Goal: Transaction & Acquisition: Purchase product/service

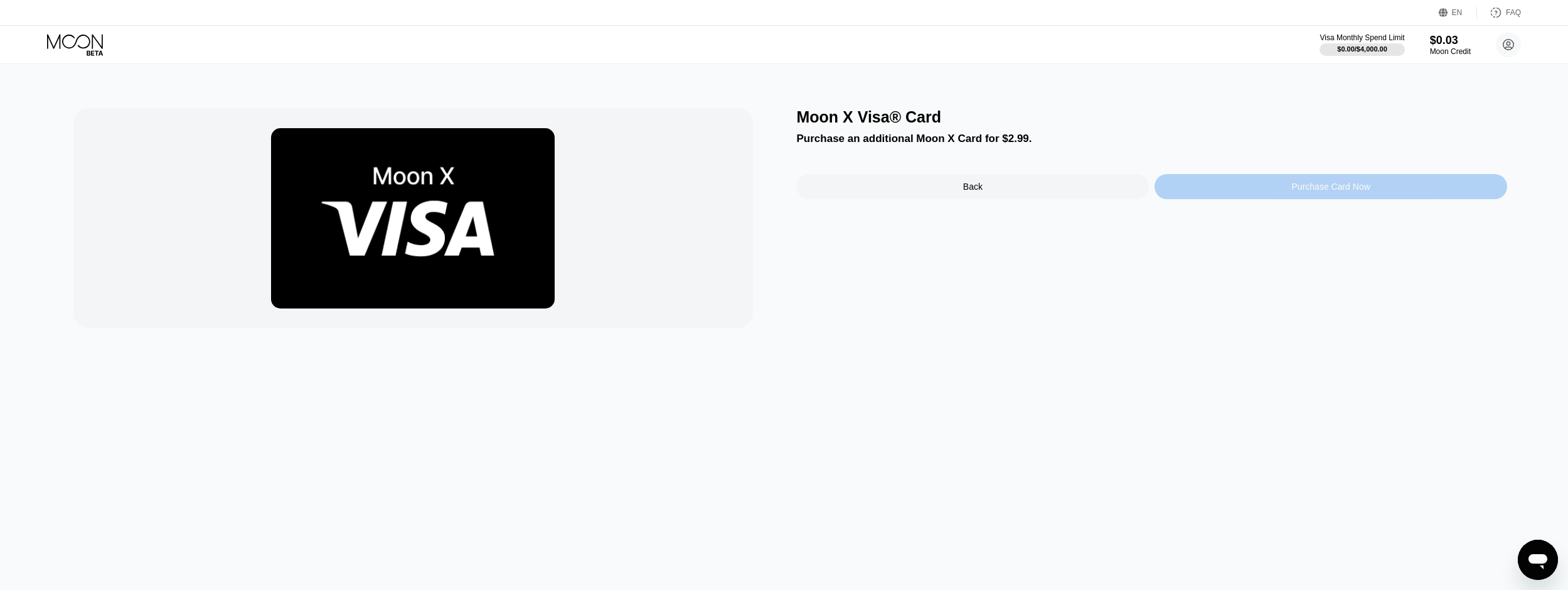
click at [1267, 199] on div "Purchase Card Now" at bounding box center [1330, 186] width 353 height 25
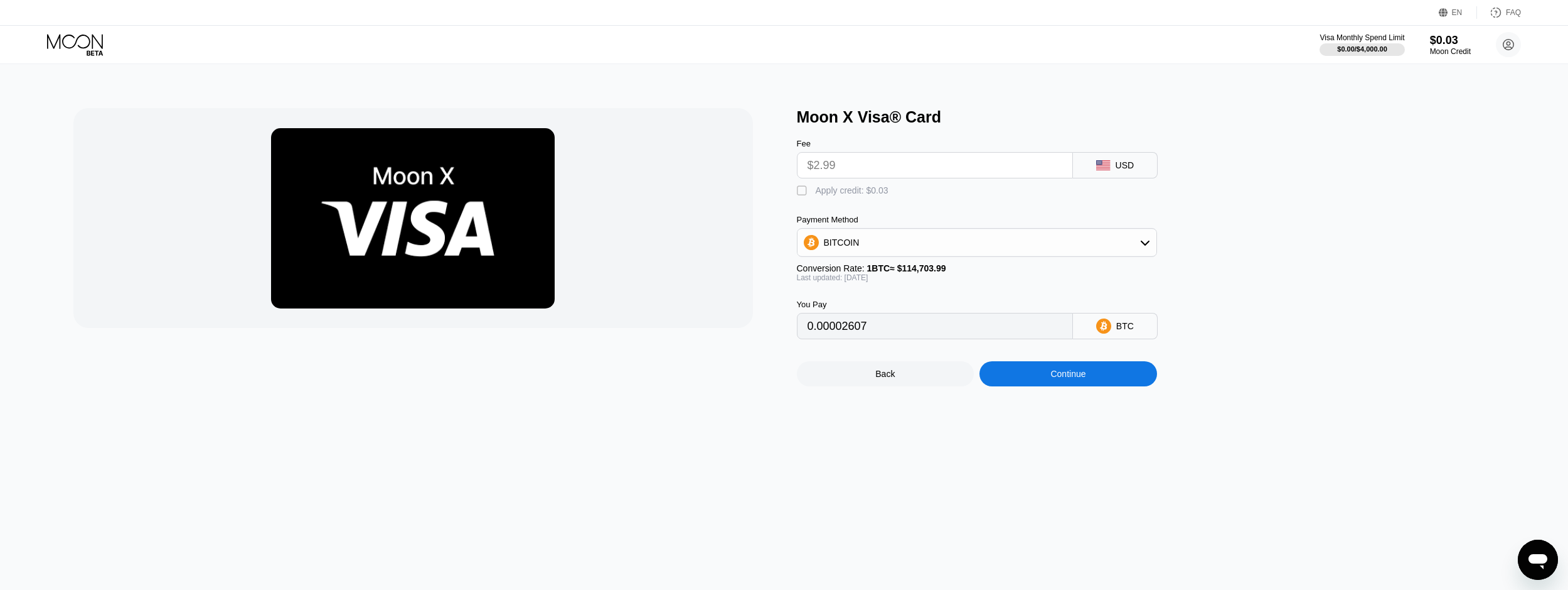
click at [808, 197] on div "" at bounding box center [803, 191] width 12 height 12
type input "0.0000258"
click at [1080, 378] on div "Continue" at bounding box center [1068, 373] width 35 height 10
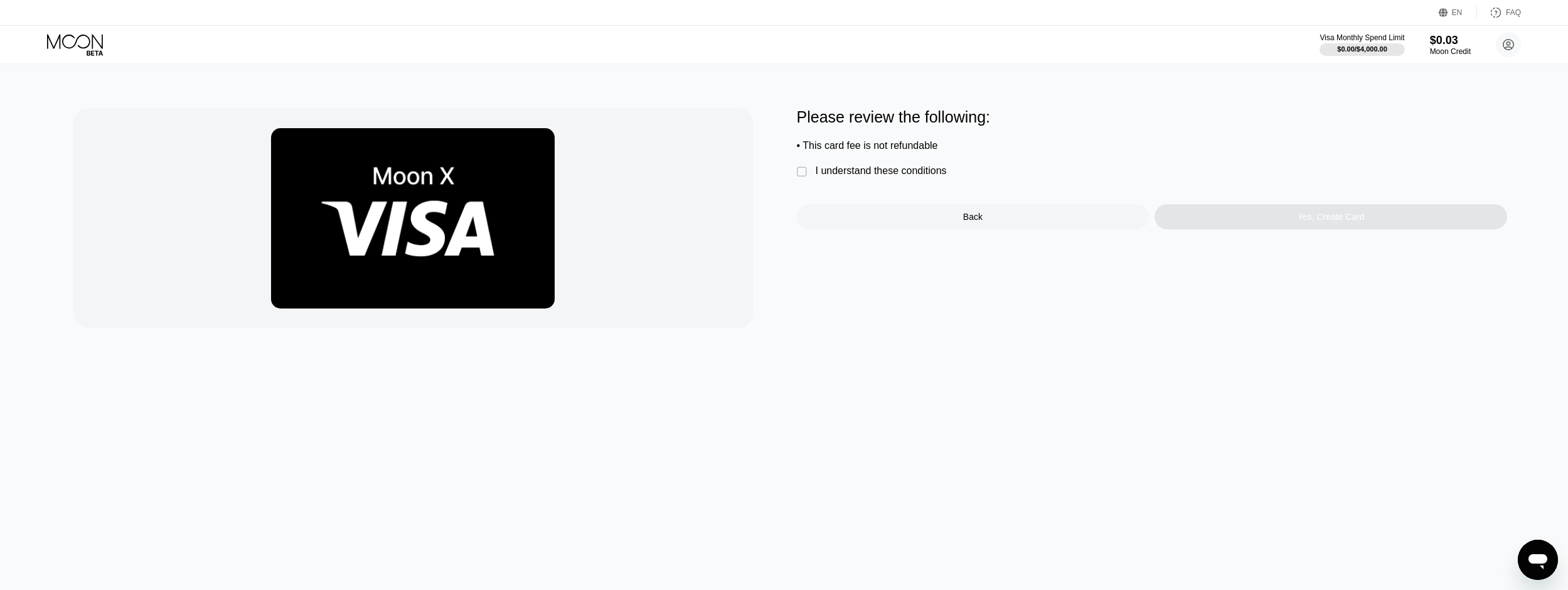
click at [916, 189] on div "Please review the following: • This card fee is not refundable  I understand t…" at bounding box center [1152, 168] width 711 height 121
click at [931, 188] on div "Please review the following: • This card fee is not refundable  I understand t…" at bounding box center [1152, 168] width 711 height 121
click at [952, 177] on div "Please review the following: • This card fee is not refundable  I understand t…" at bounding box center [1152, 168] width 711 height 121
click at [943, 177] on div "I understand these conditions" at bounding box center [881, 171] width 131 height 12
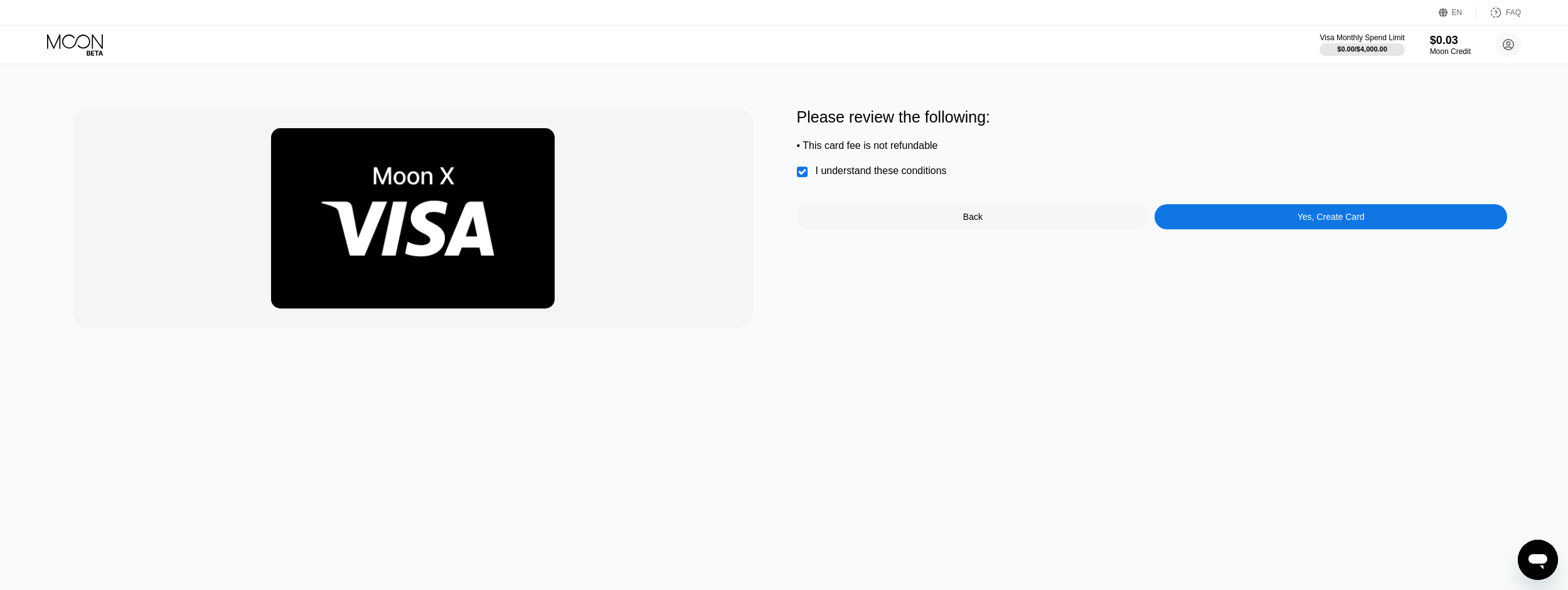
click at [1372, 237] on div "Please review the following: • This card fee is not refundable  I understand t…" at bounding box center [1152, 218] width 711 height 220
click at [1367, 229] on div "Yes, Create Card" at bounding box center [1330, 216] width 353 height 25
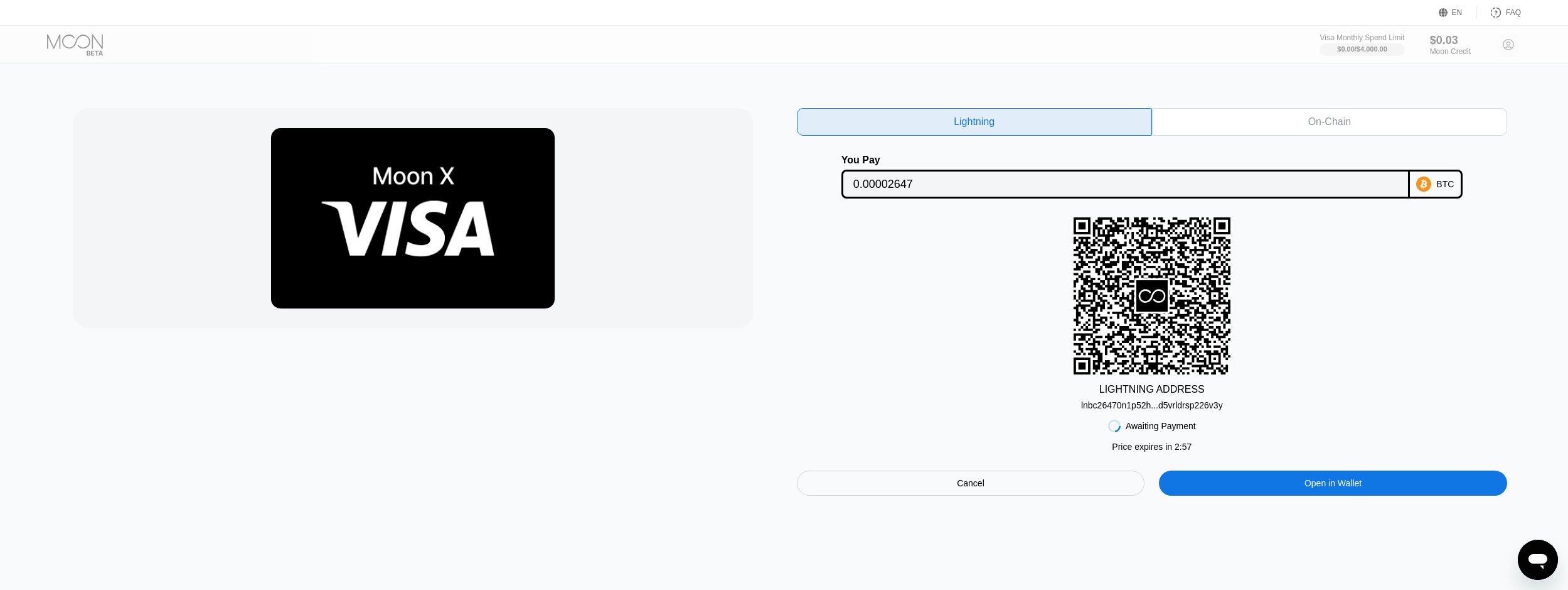
click at [1275, 133] on div "On-Chain" at bounding box center [1330, 122] width 355 height 28
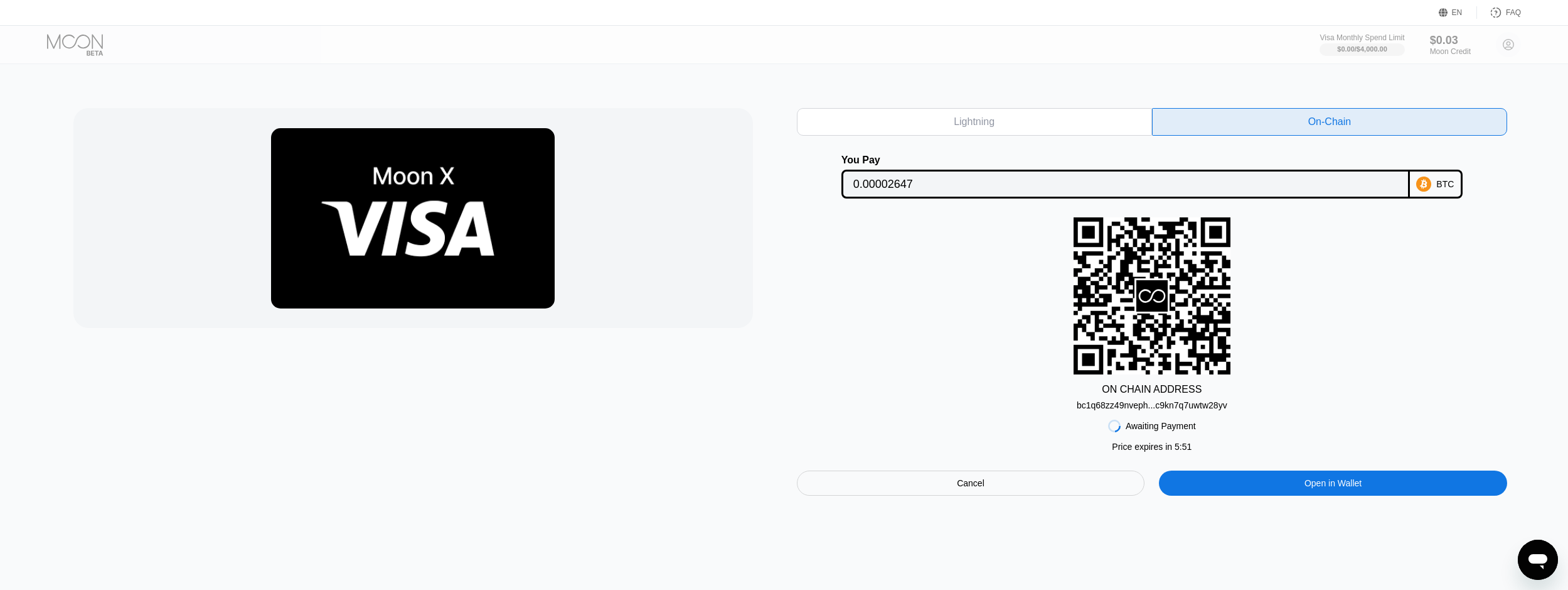
click at [1043, 486] on div "Cancel" at bounding box center [971, 483] width 348 height 25
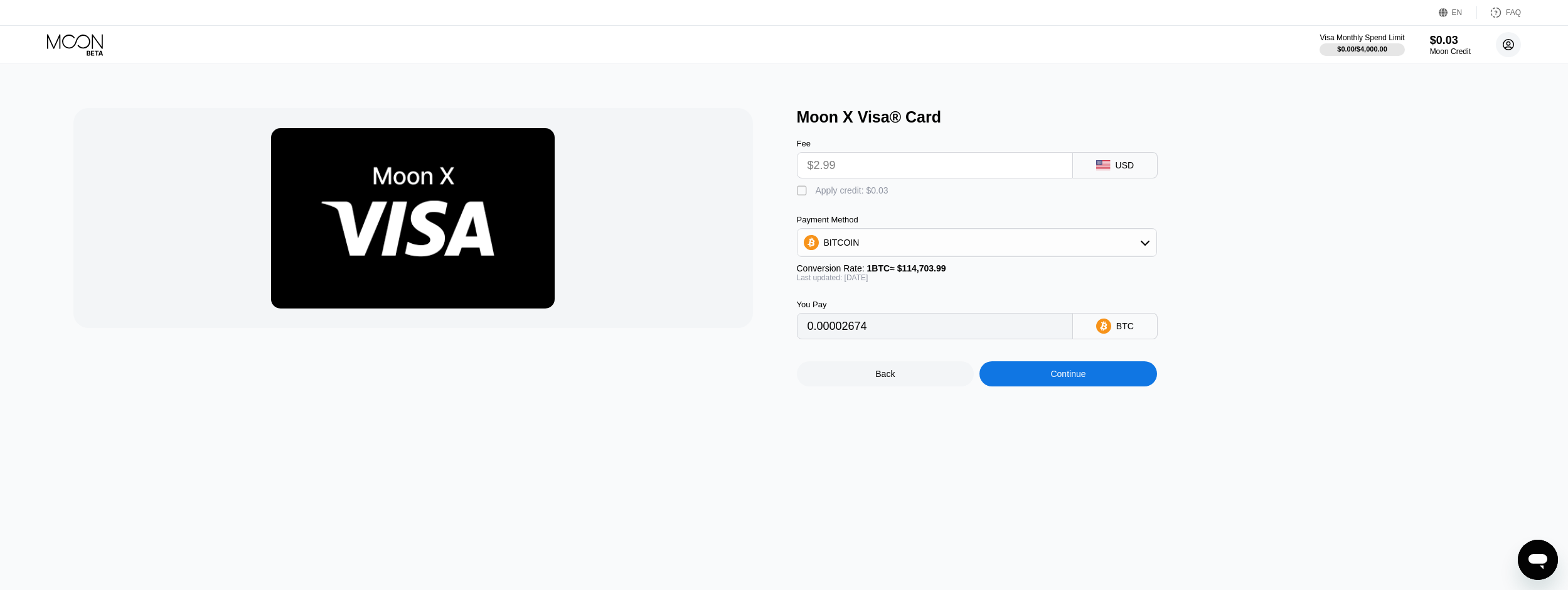
click at [1516, 42] on circle at bounding box center [1509, 44] width 25 height 25
click at [1424, 278] on div "Log out" at bounding box center [1428, 280] width 29 height 10
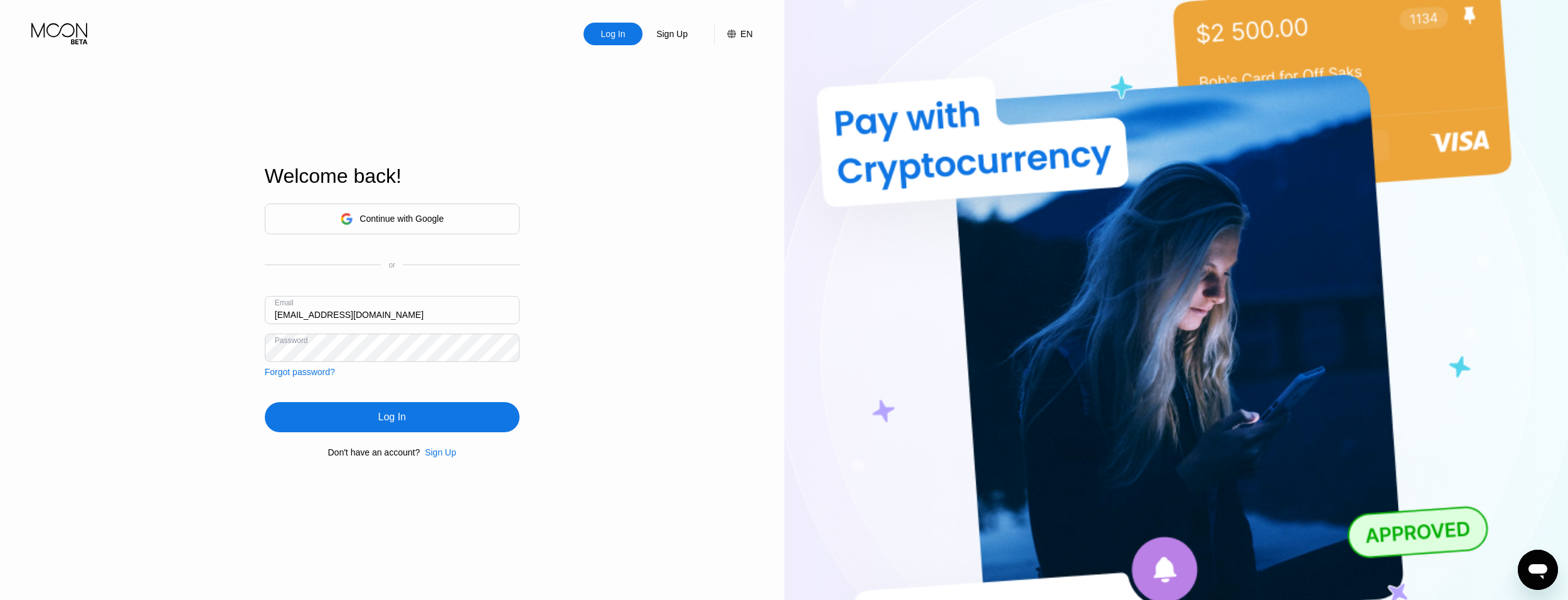
click at [678, 25] on div "Sign Up" at bounding box center [672, 33] width 59 height 22
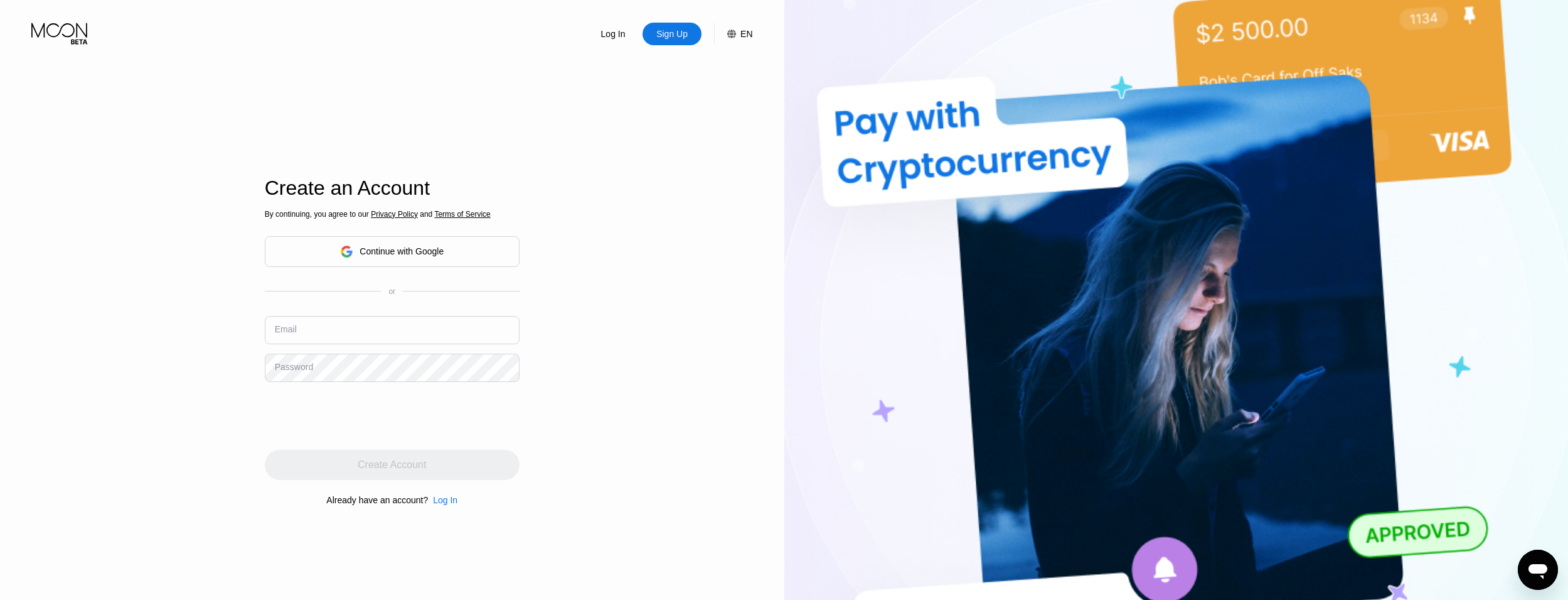
click at [388, 331] on input "text" at bounding box center [392, 330] width 255 height 29
paste input "[EMAIL_ADDRESS][DOMAIN_NAME]"
type input "[EMAIL_ADDRESS][DOMAIN_NAME]"
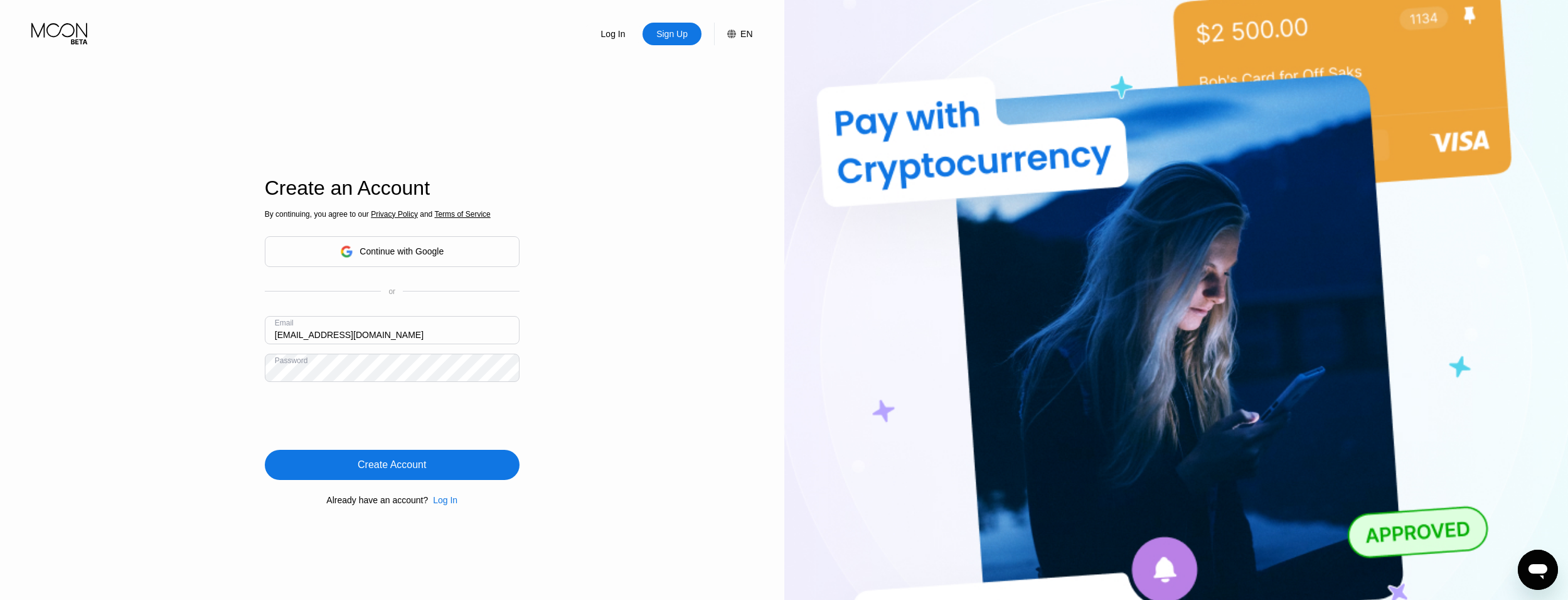
click at [384, 469] on div "Create Account" at bounding box center [392, 465] width 69 height 12
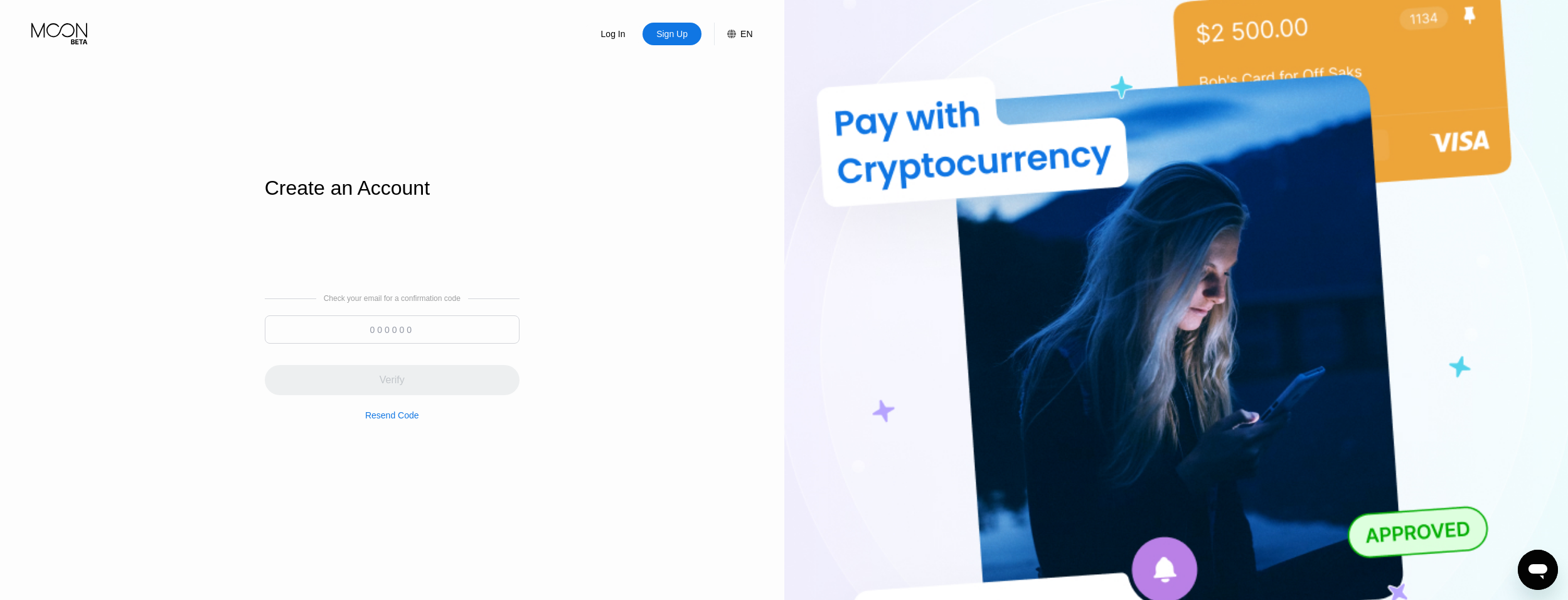
click at [401, 338] on input at bounding box center [392, 329] width 255 height 29
click at [384, 386] on div "Verify" at bounding box center [392, 380] width 25 height 12
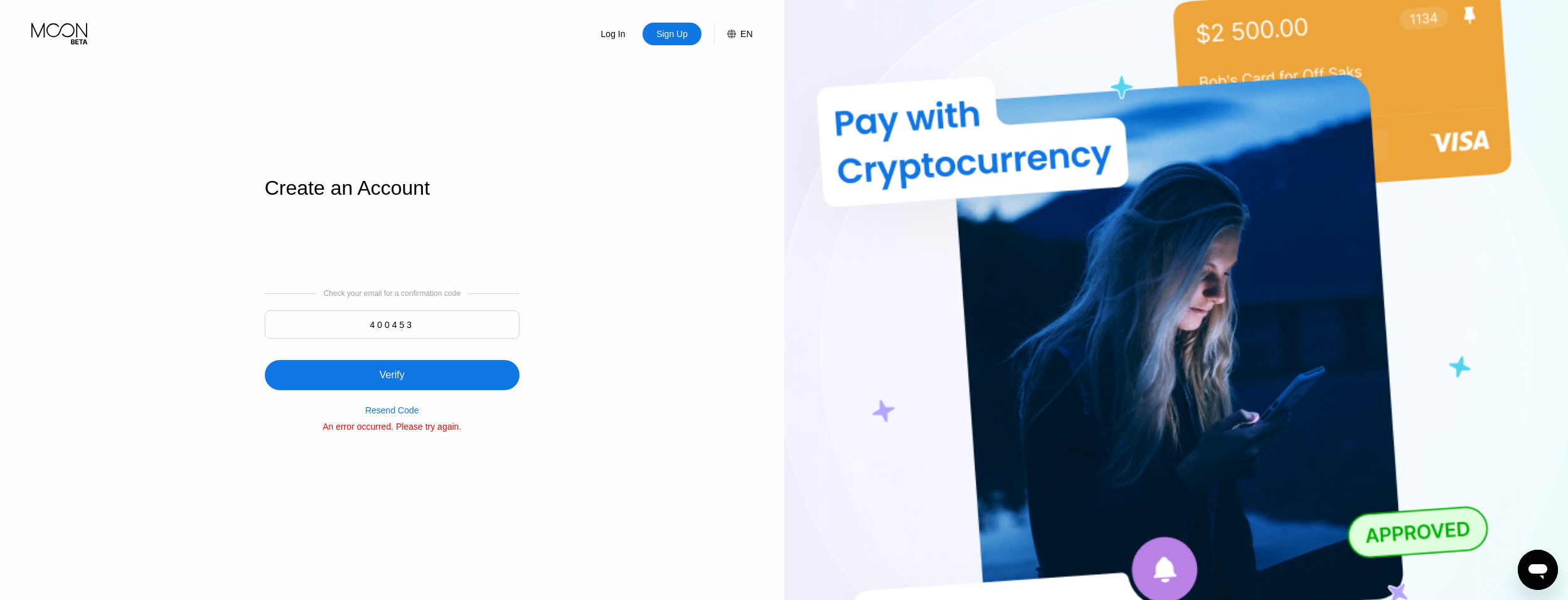
click at [420, 330] on input "400453" at bounding box center [392, 324] width 255 height 29
type input "400543"
click at [421, 363] on div "Verify" at bounding box center [392, 375] width 255 height 30
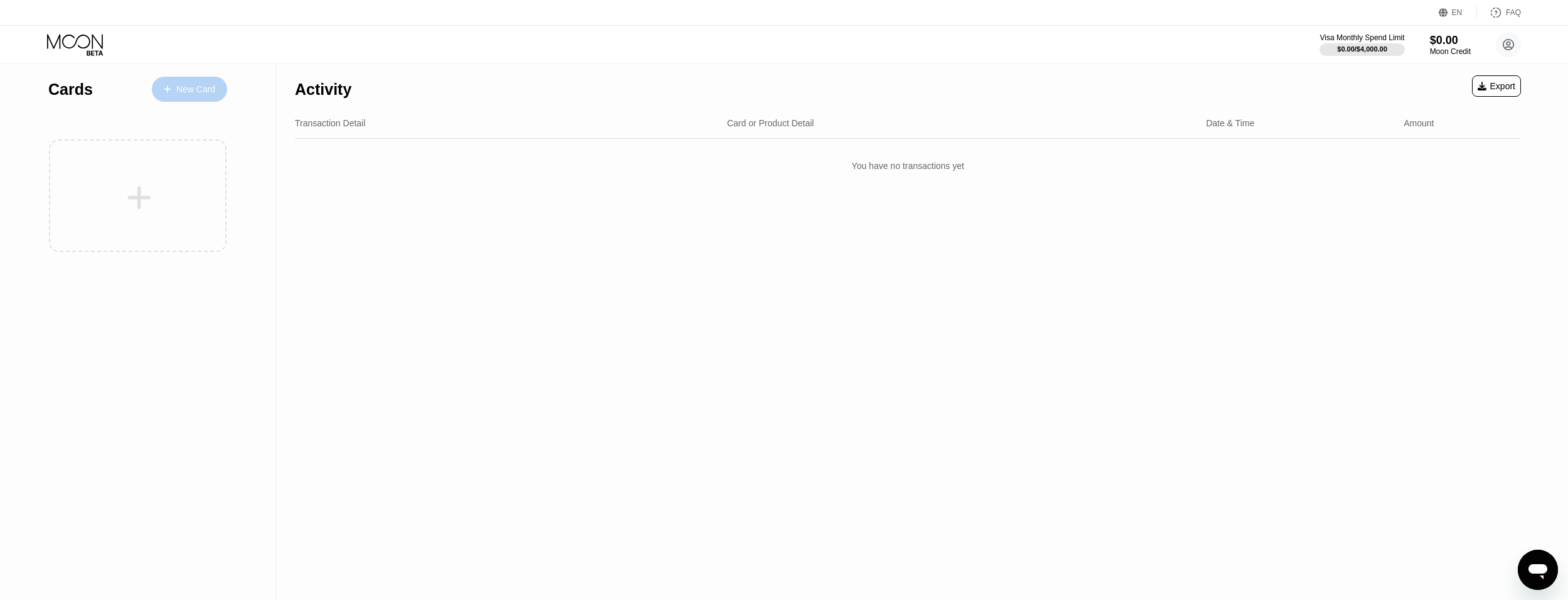
click at [198, 98] on div "New Card" at bounding box center [190, 89] width 76 height 25
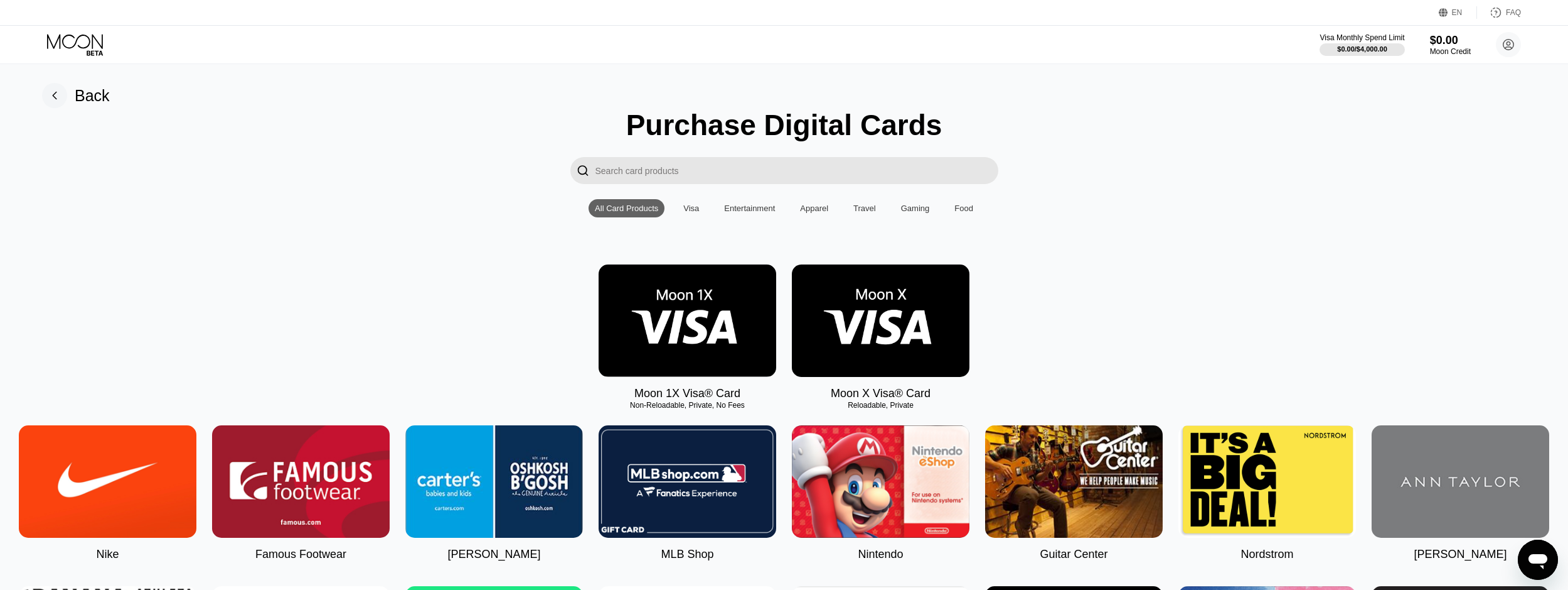
click at [838, 332] on img at bounding box center [880, 320] width 177 height 113
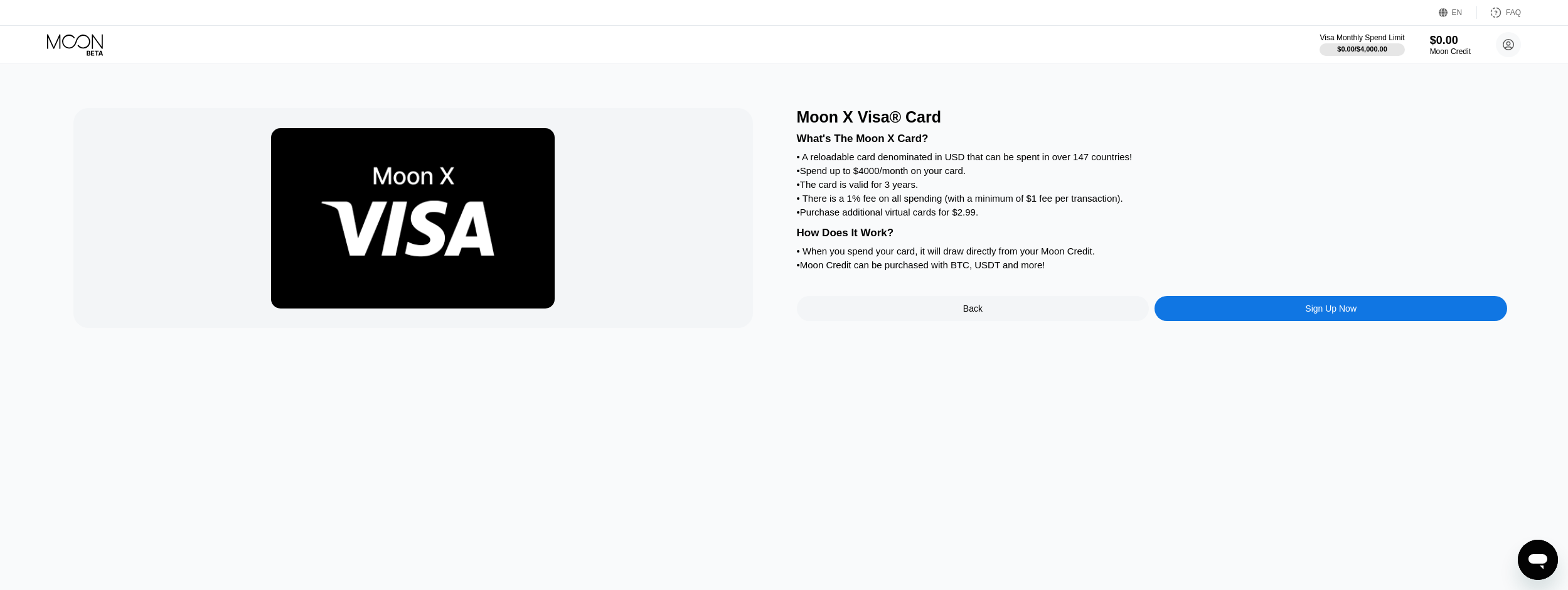
click at [1315, 321] on div "Sign Up Now" at bounding box center [1330, 308] width 353 height 25
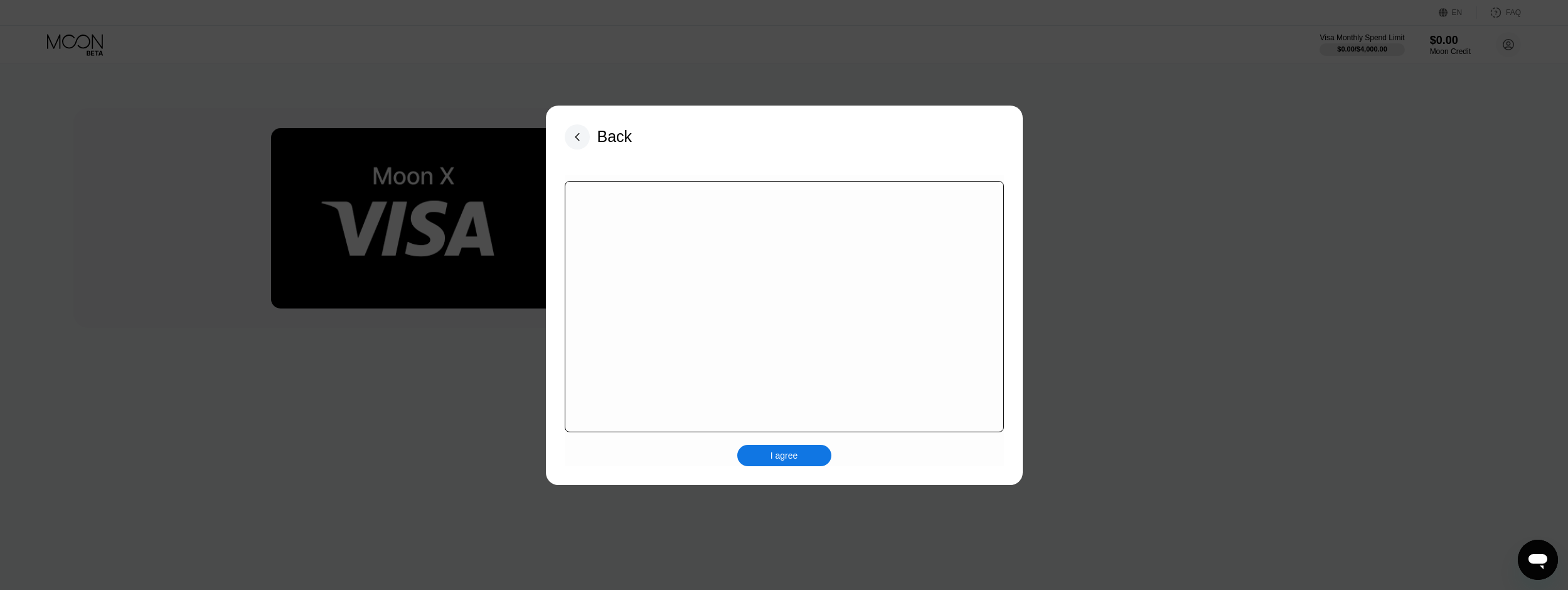
click at [782, 452] on div "I agree" at bounding box center [785, 455] width 28 height 12
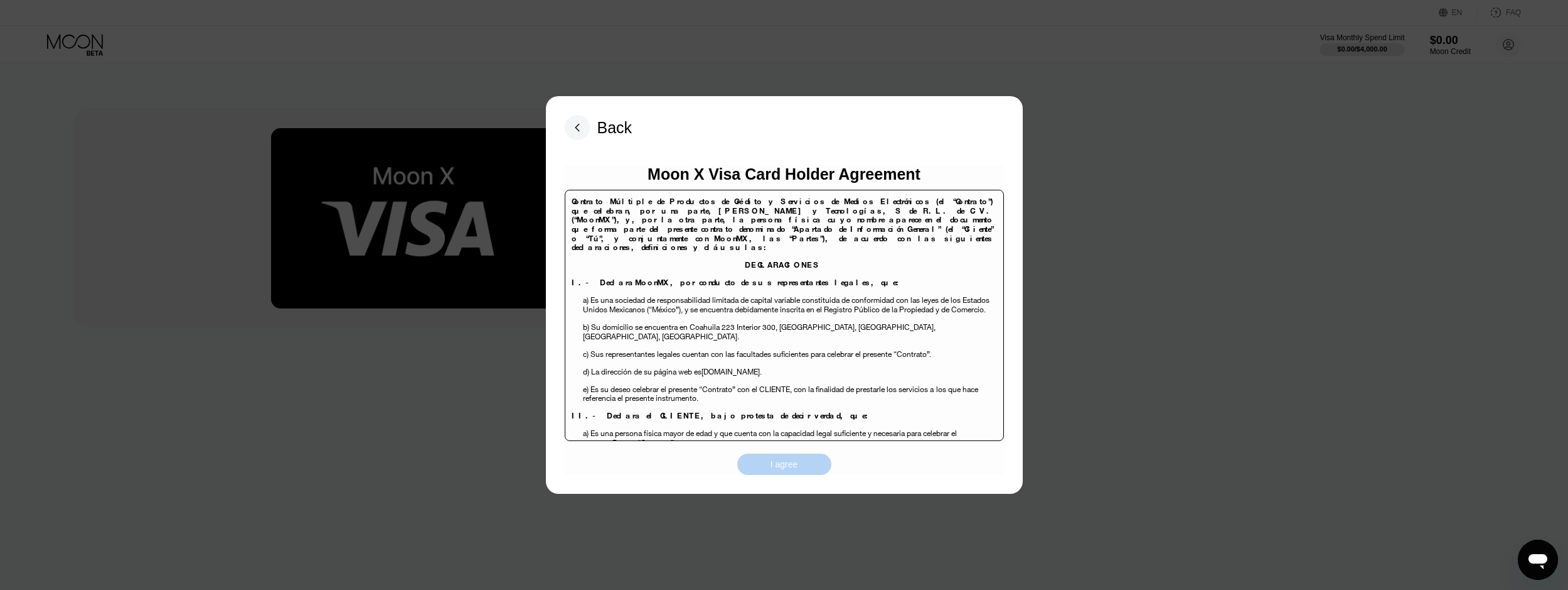
click at [788, 466] on div "I agree" at bounding box center [785, 464] width 28 height 12
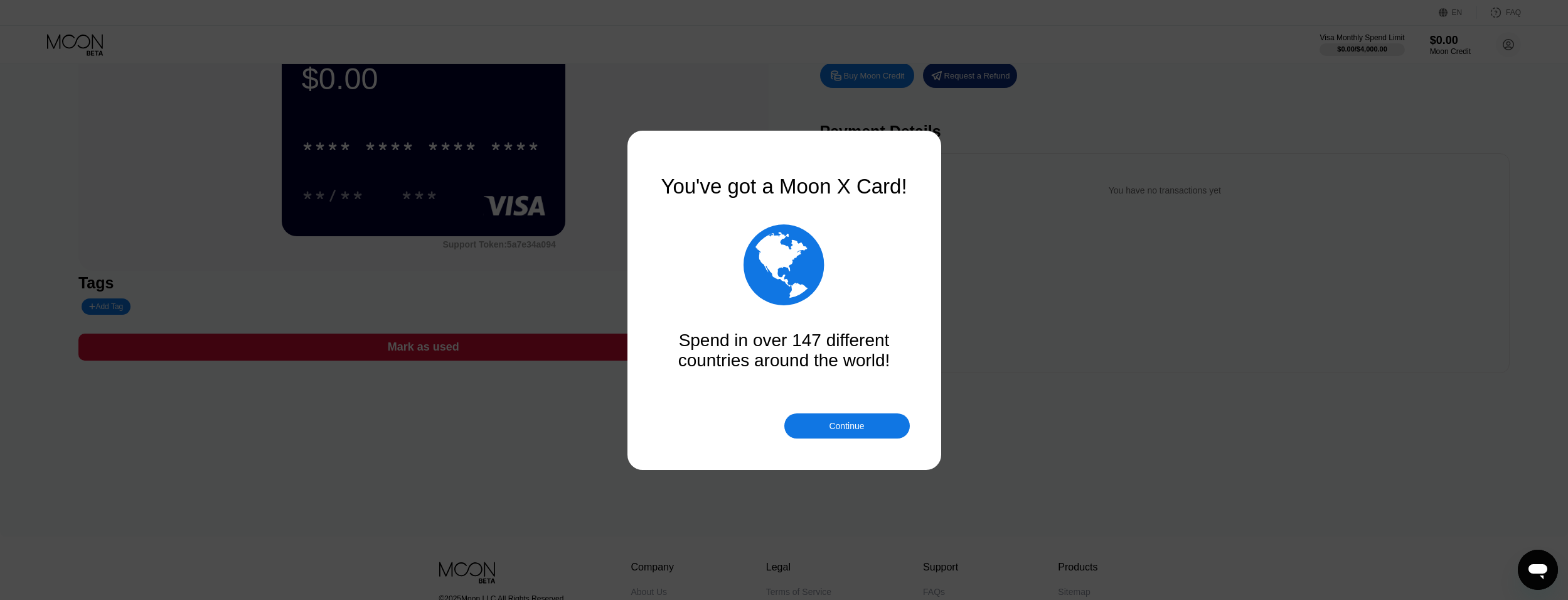
scroll to position [139, 0]
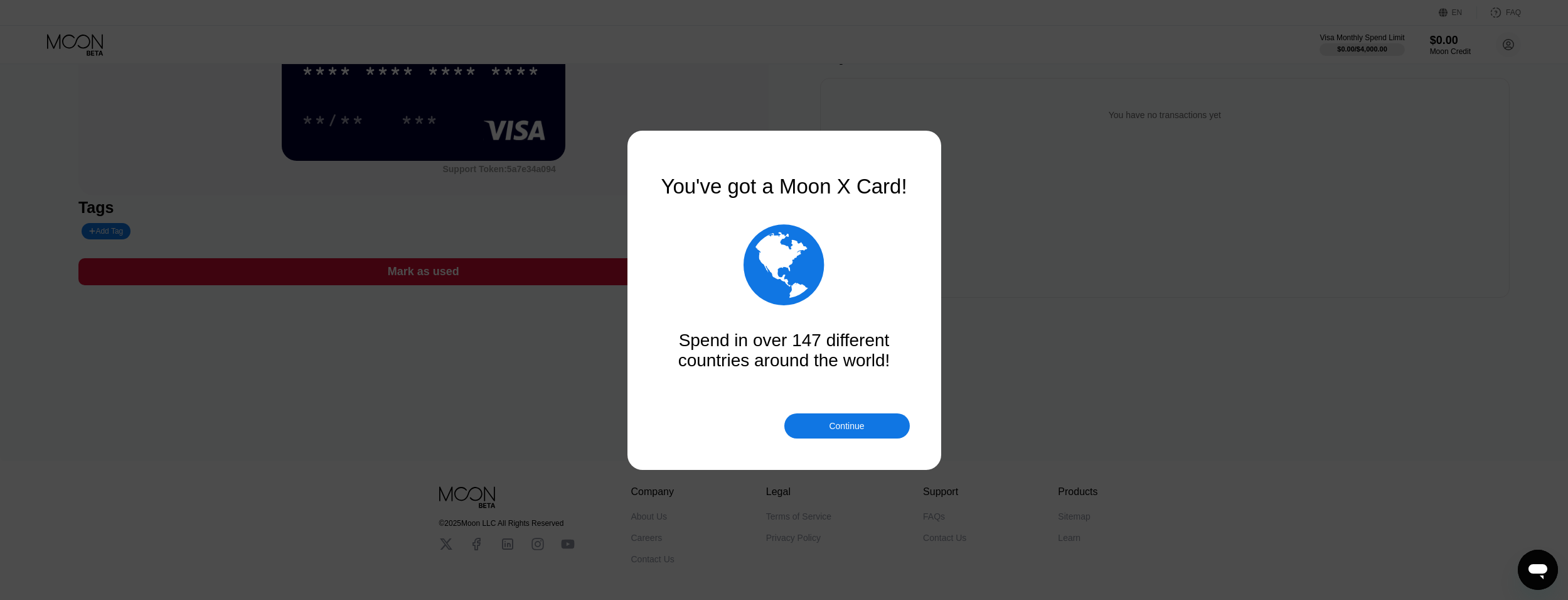
click at [825, 436] on div "Continue" at bounding box center [847, 425] width 126 height 25
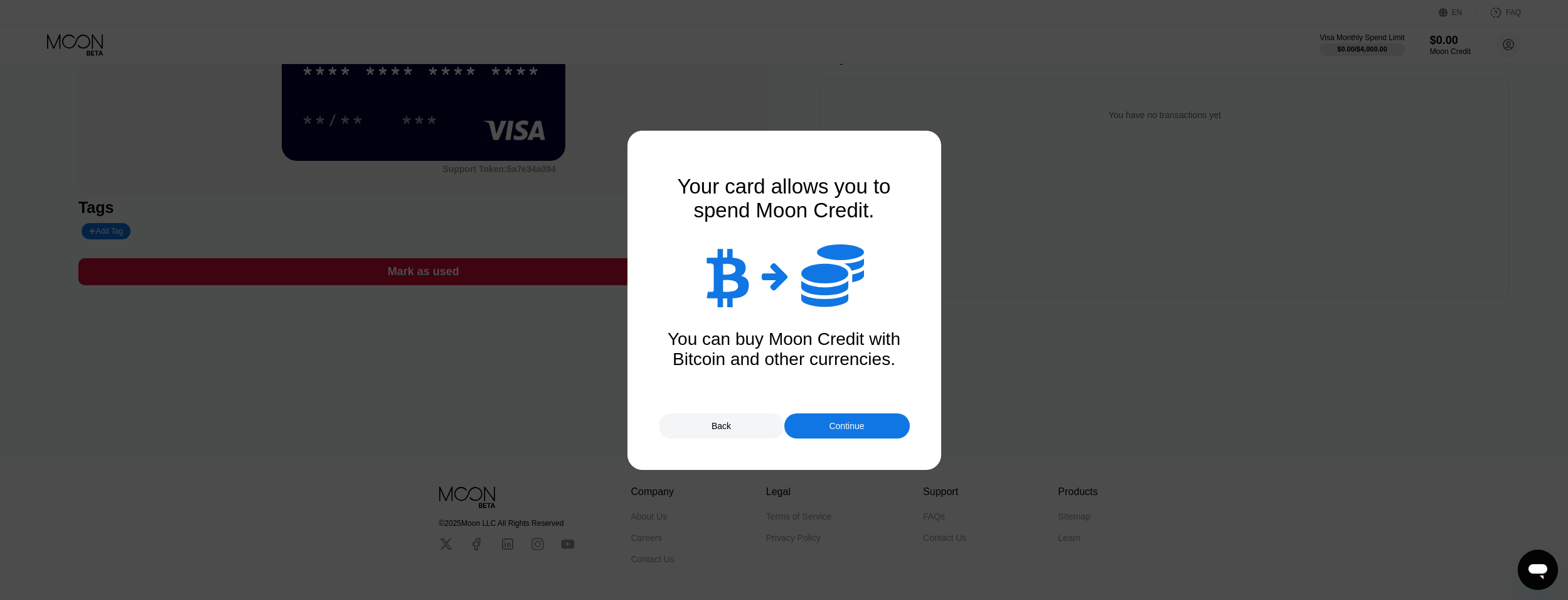
click at [825, 429] on div "Continue" at bounding box center [847, 425] width 126 height 25
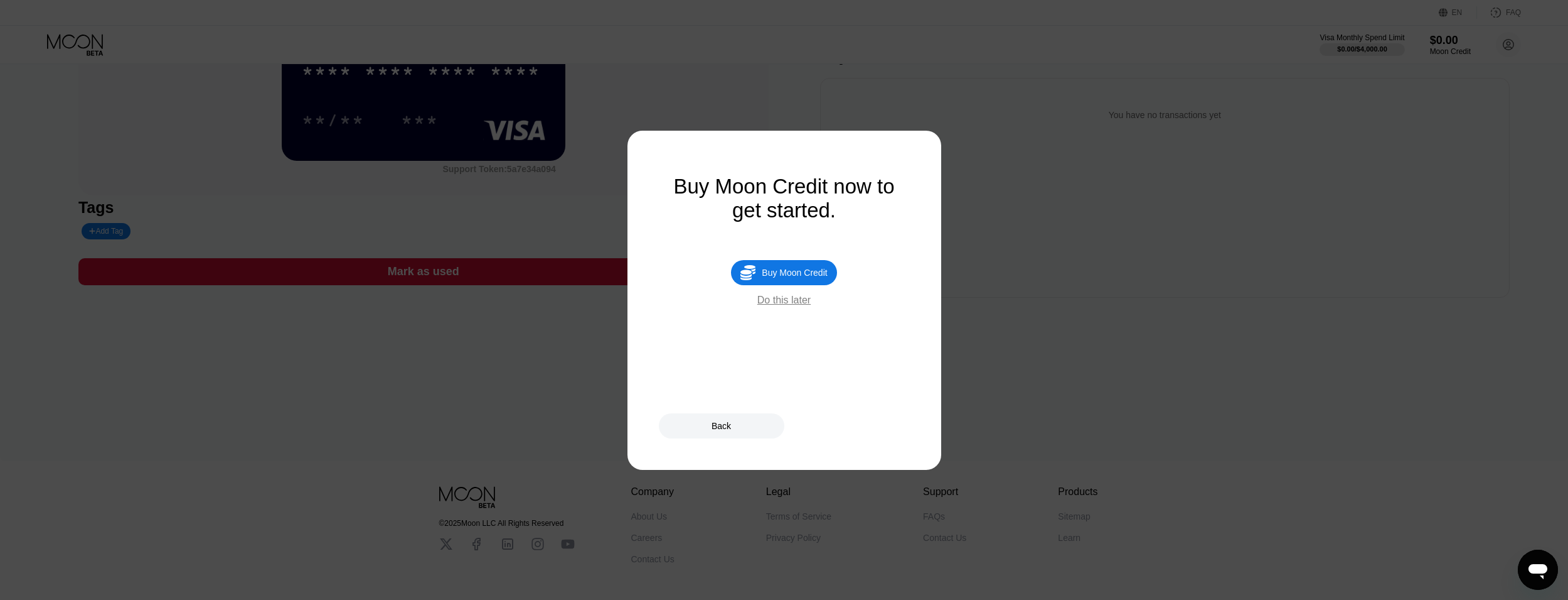
click at [809, 306] on div "Do this later" at bounding box center [784, 300] width 53 height 12
click at [798, 297] on div "$0.00 * * * * * * * * * * * * **** **/** *** Support Token: 5a7e34a094 Tags Add…" at bounding box center [784, 121] width 1411 height 354
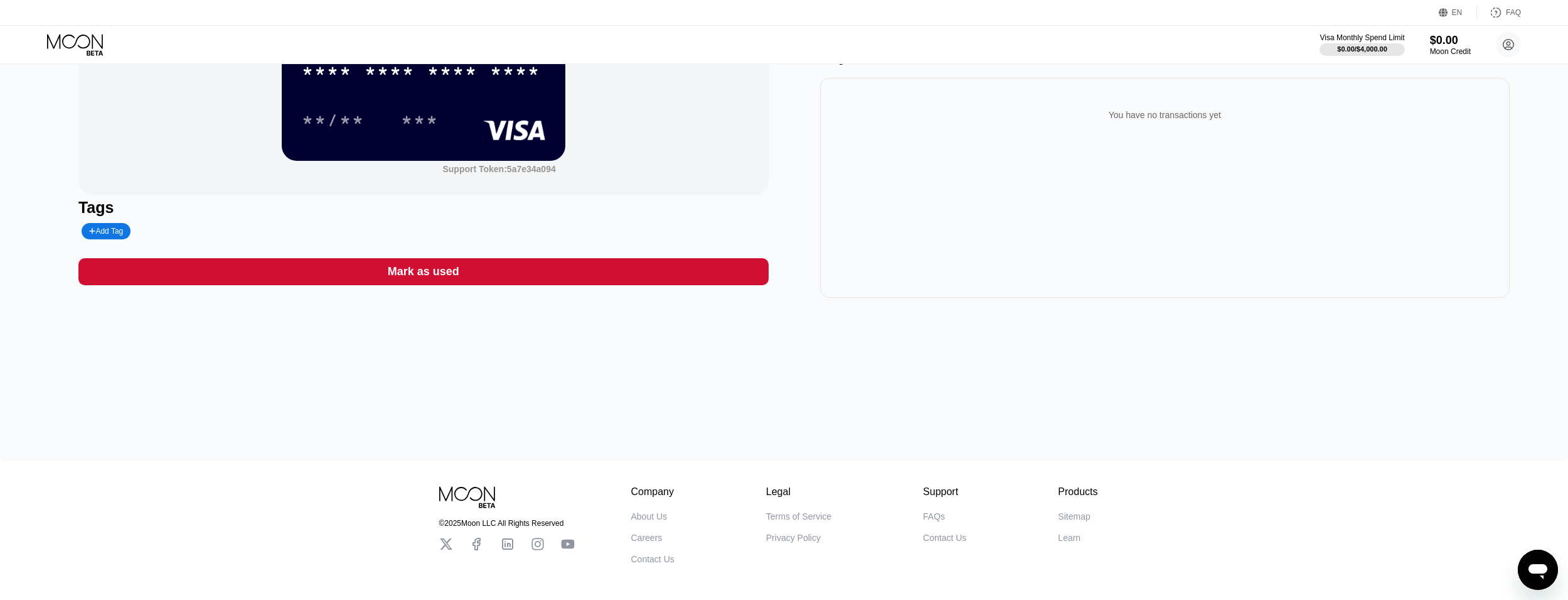
scroll to position [0, 0]
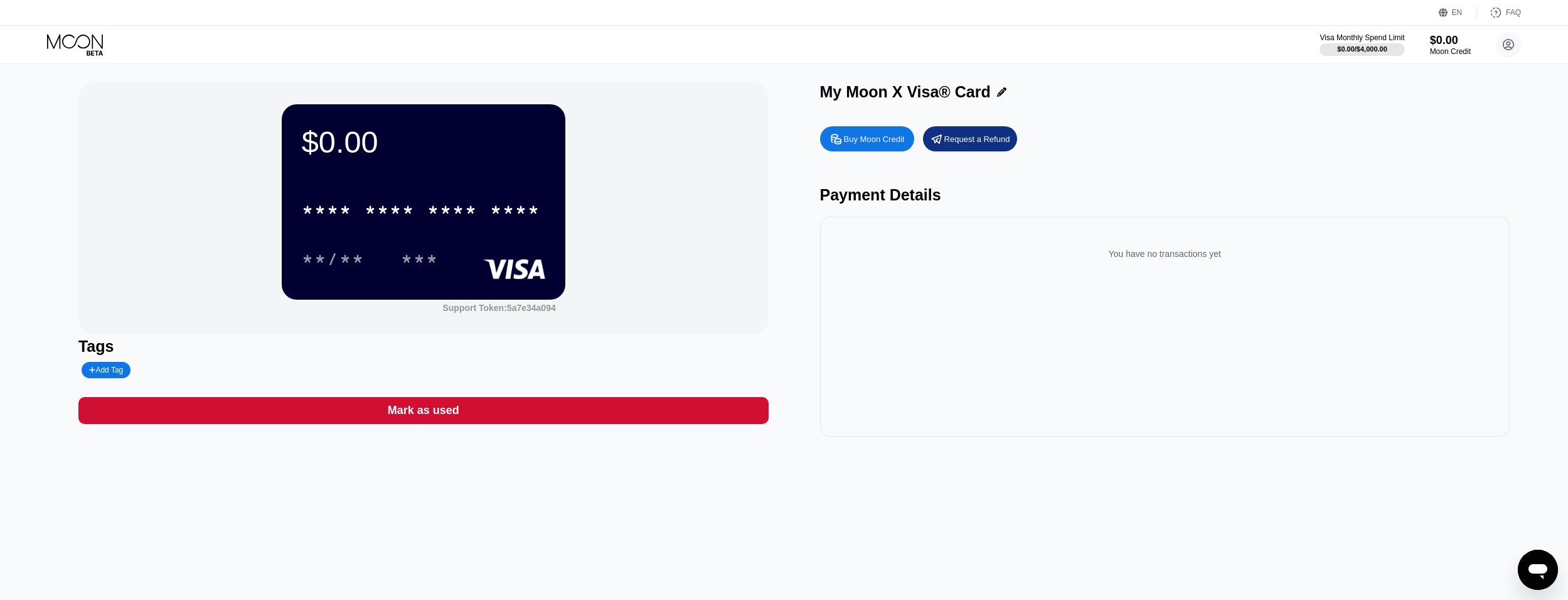
click at [394, 225] on div "* * * * * * * * * * * * ****" at bounding box center [421, 209] width 254 height 32
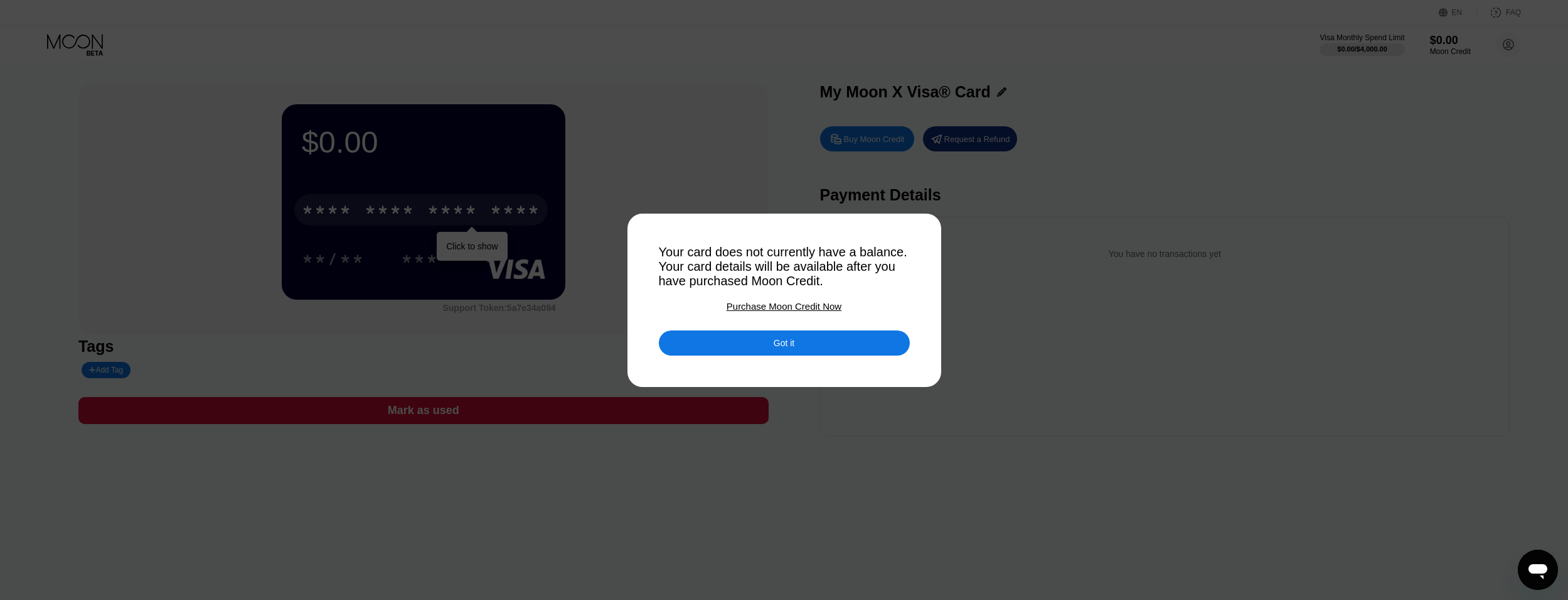
click at [791, 337] on div "Got it" at bounding box center [784, 343] width 251 height 25
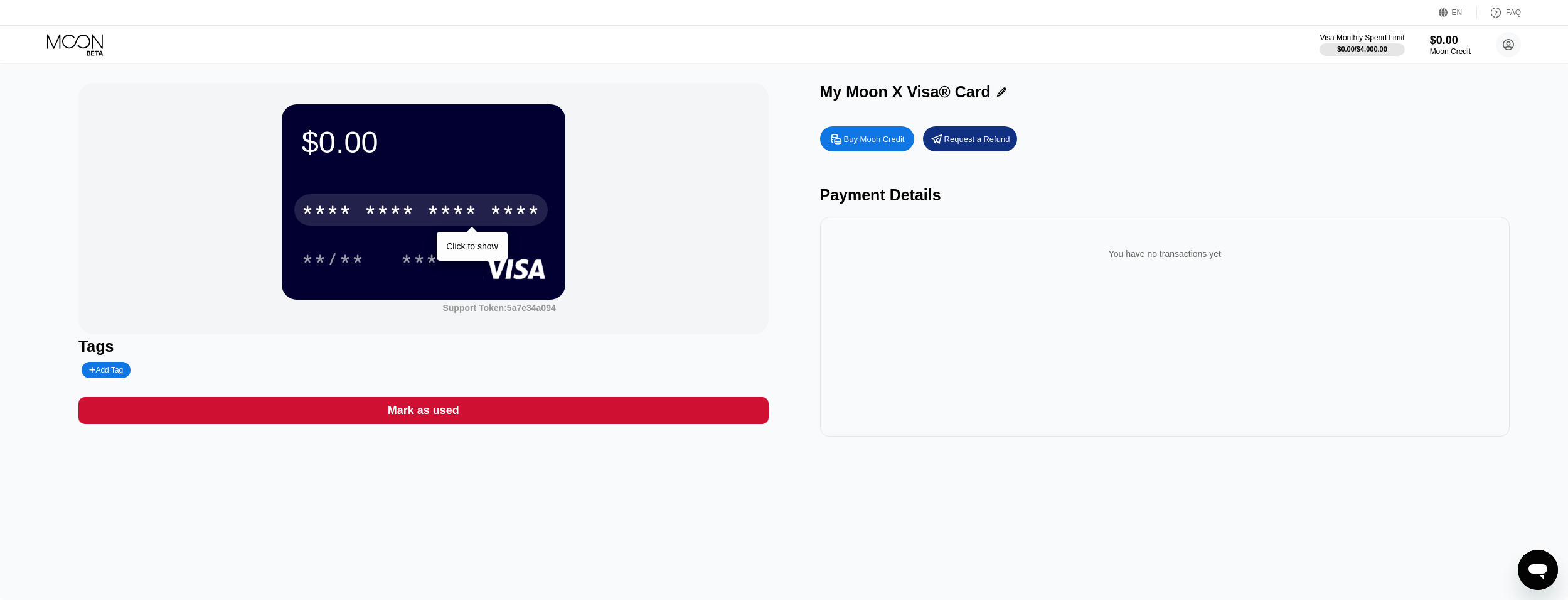
click at [441, 204] on div "* * * *" at bounding box center [452, 212] width 50 height 20
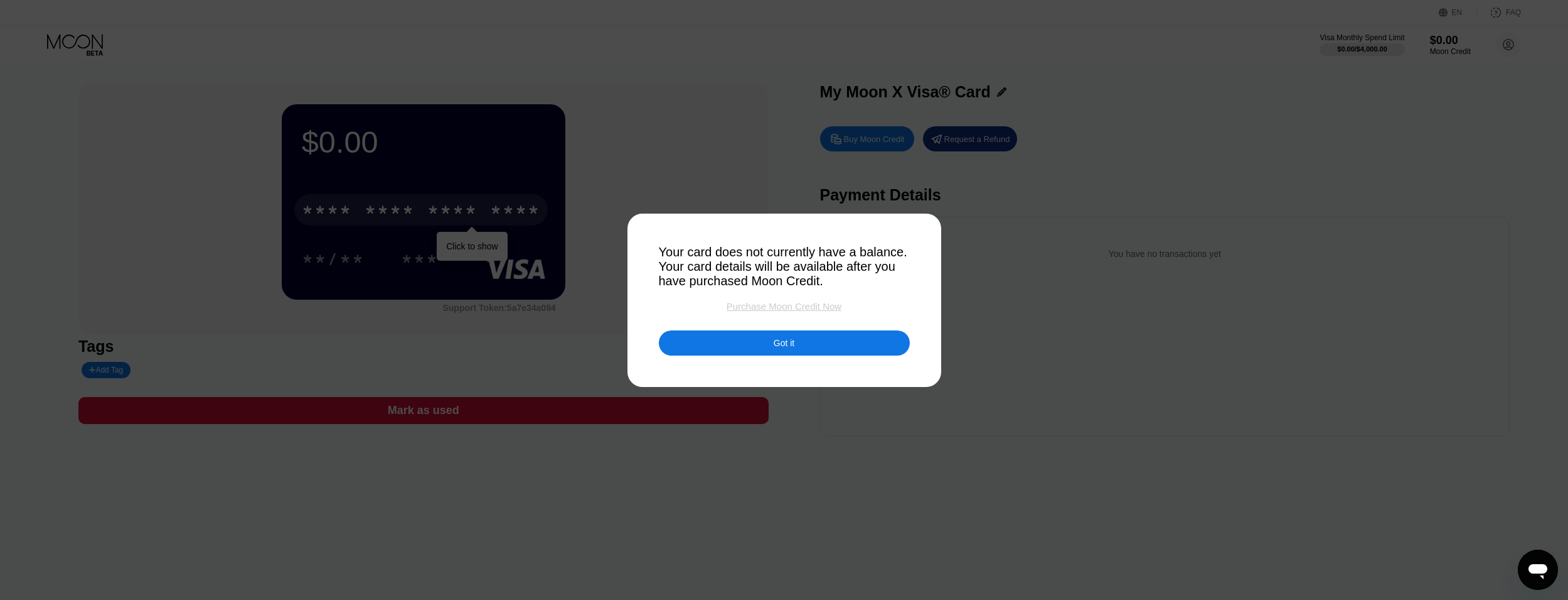
click at [805, 306] on div "Purchase Moon Credit Now" at bounding box center [784, 307] width 115 height 11
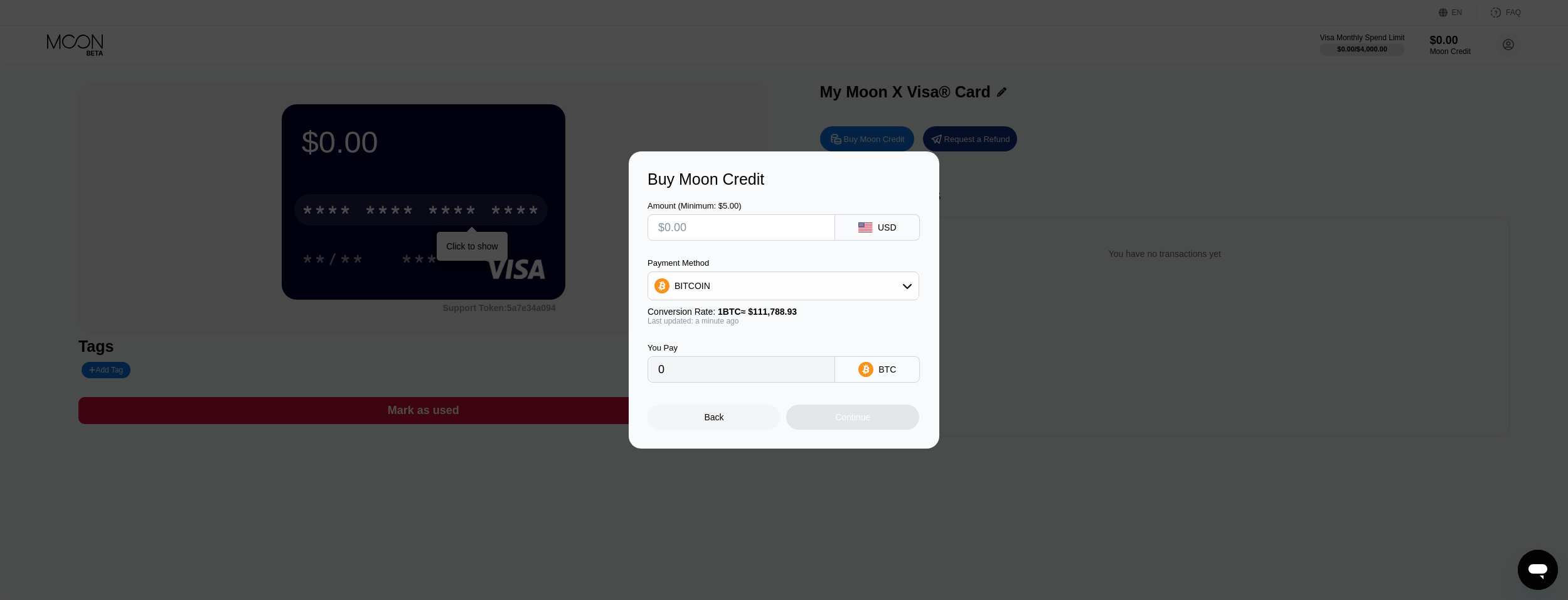
click at [783, 223] on input "text" at bounding box center [741, 227] width 166 height 25
type input "$6"
type input "0.00005368"
type input "$6"
click at [814, 293] on div "BITCOIN" at bounding box center [783, 286] width 270 height 25
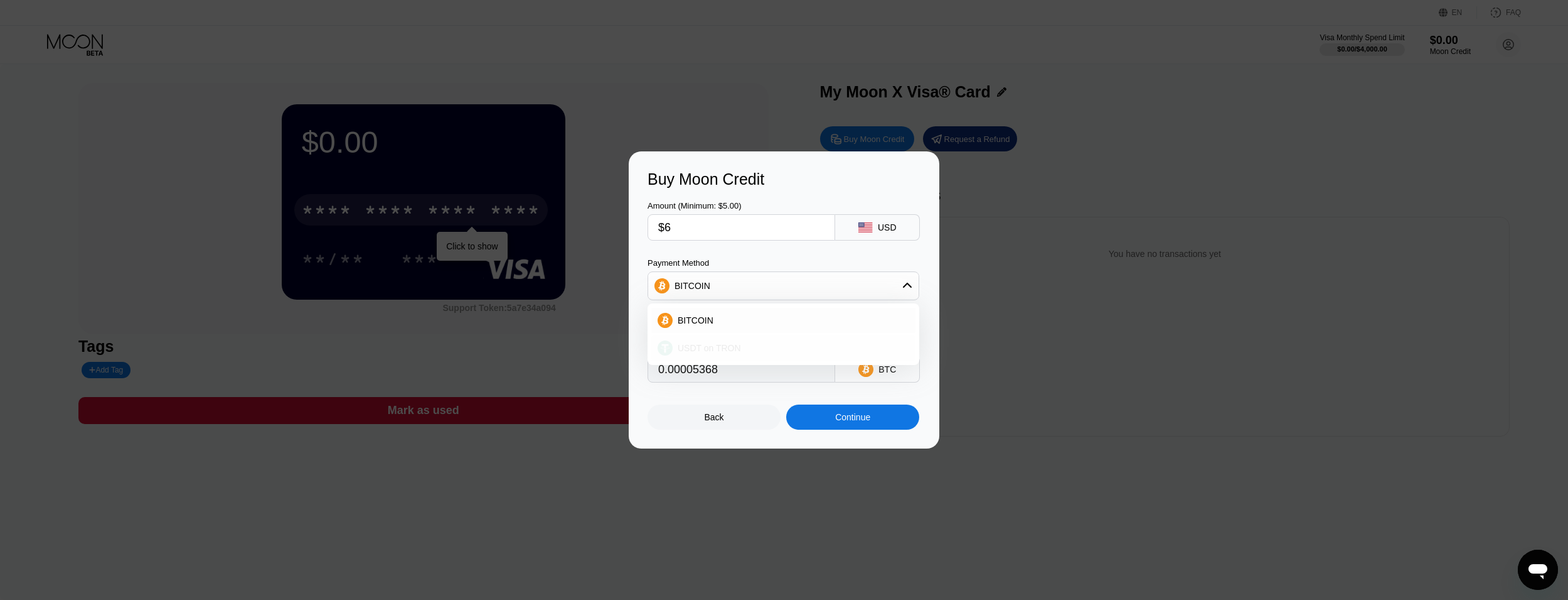
click at [819, 337] on div "USDT on TRON" at bounding box center [783, 347] width 264 height 25
type input "6.06"
click at [890, 429] on div "Continue" at bounding box center [853, 417] width 133 height 25
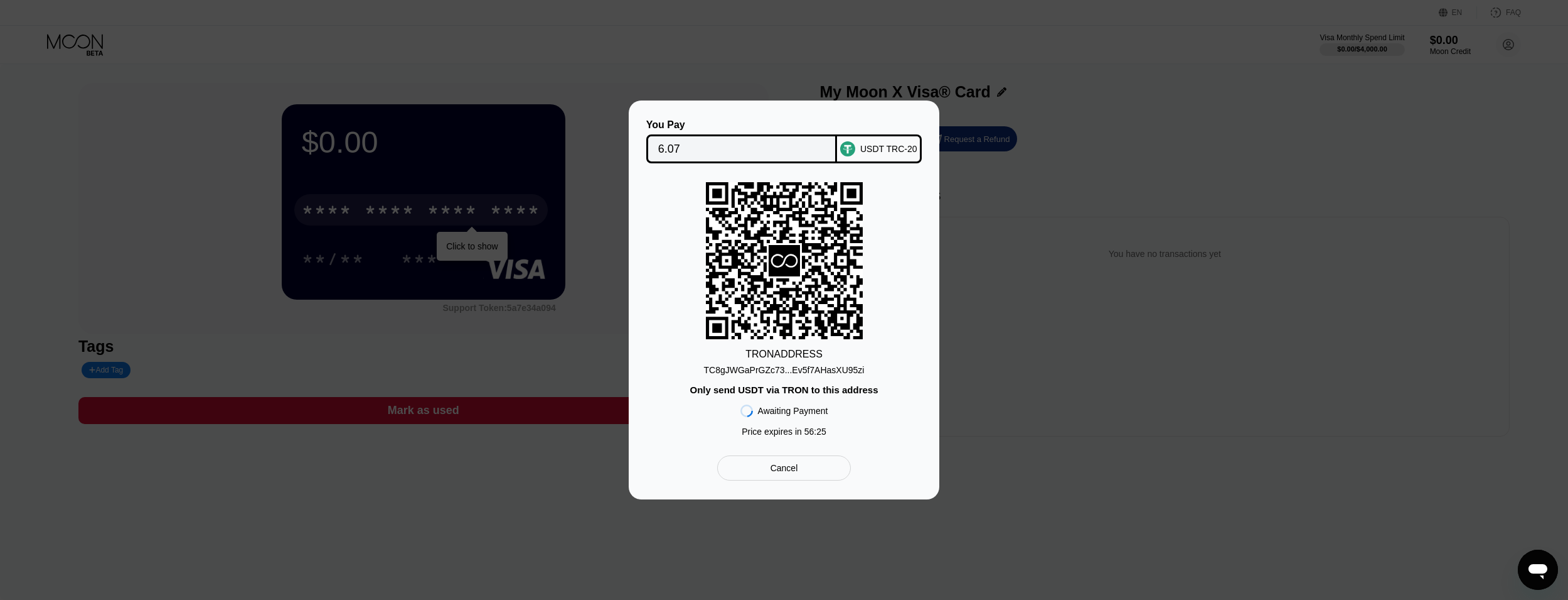
click at [715, 372] on div "TC8gJWGaPrGZc73...Ev5f7AHasXU95zi" at bounding box center [784, 369] width 161 height 10
click at [733, 371] on div "TC8gJWGaPrGZc73...Ev5f7AHasXU95zi" at bounding box center [784, 369] width 161 height 10
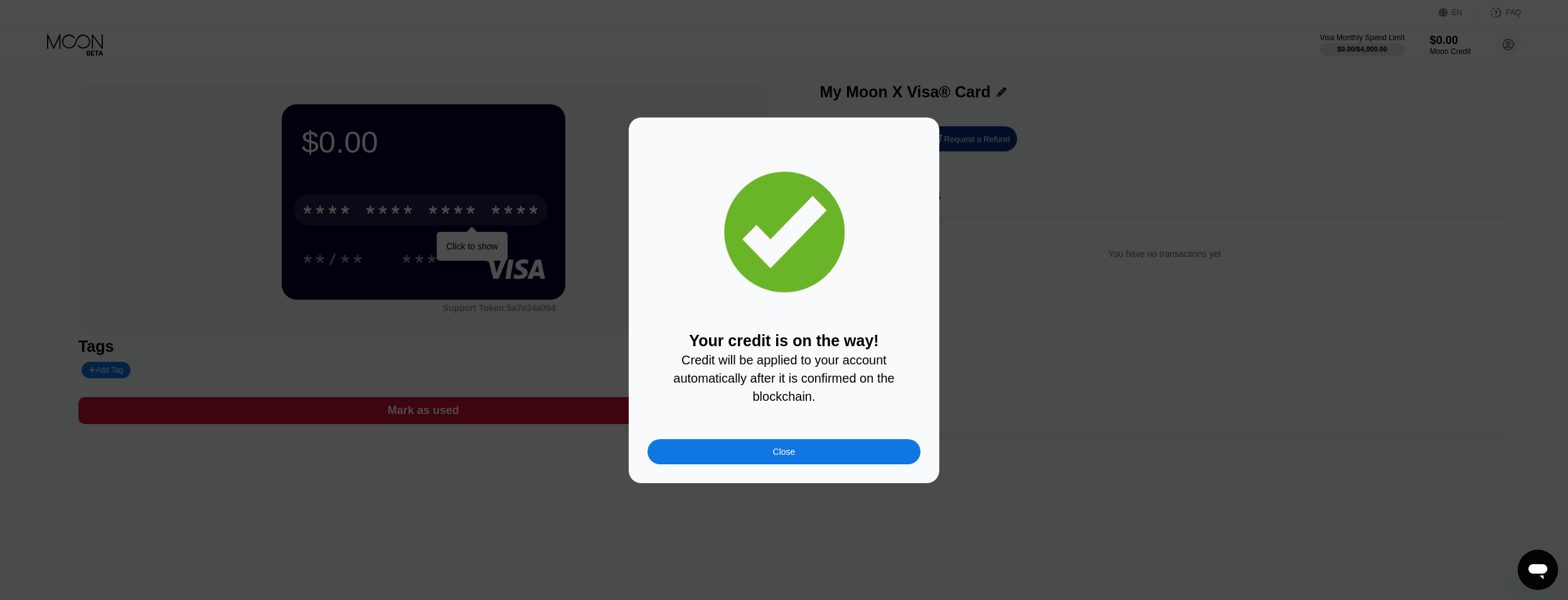
click at [779, 456] on div "Close" at bounding box center [784, 451] width 22 height 10
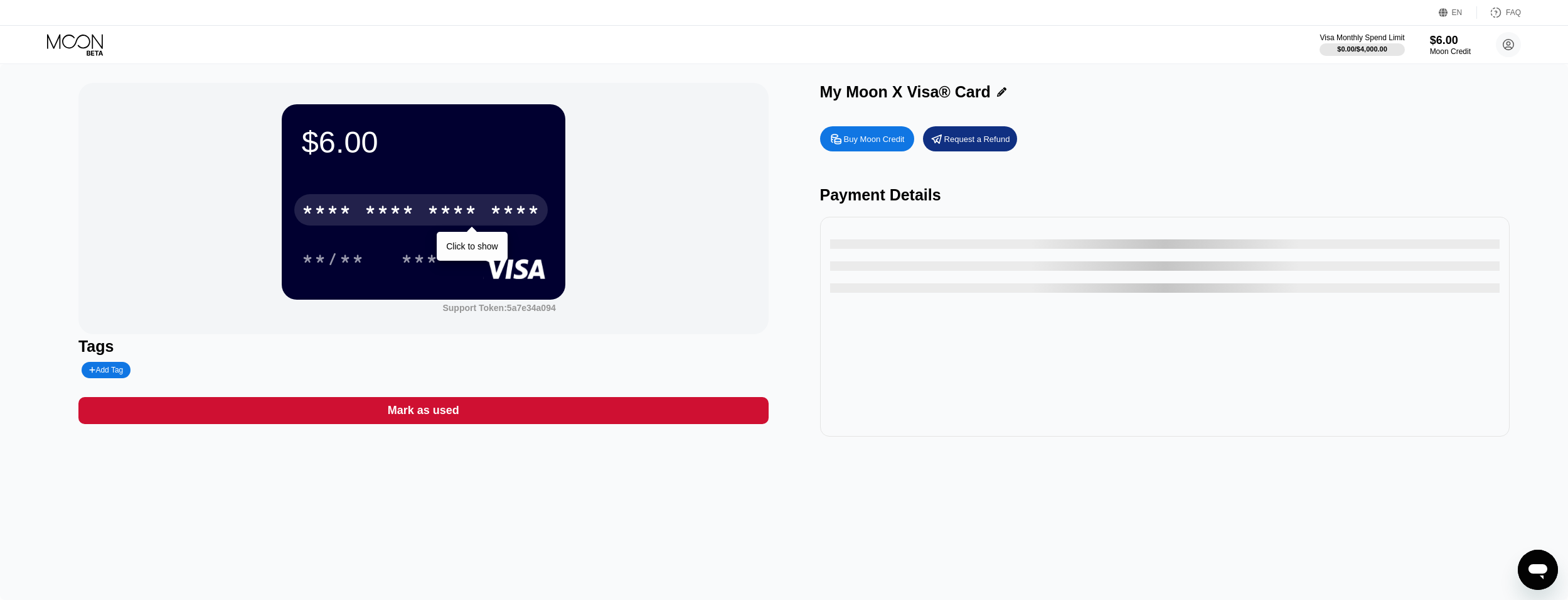
click at [471, 221] on div "* * * *" at bounding box center [452, 212] width 50 height 20
click at [483, 212] on div "* * * * * * * * * * * * 2983" at bounding box center [421, 209] width 254 height 32
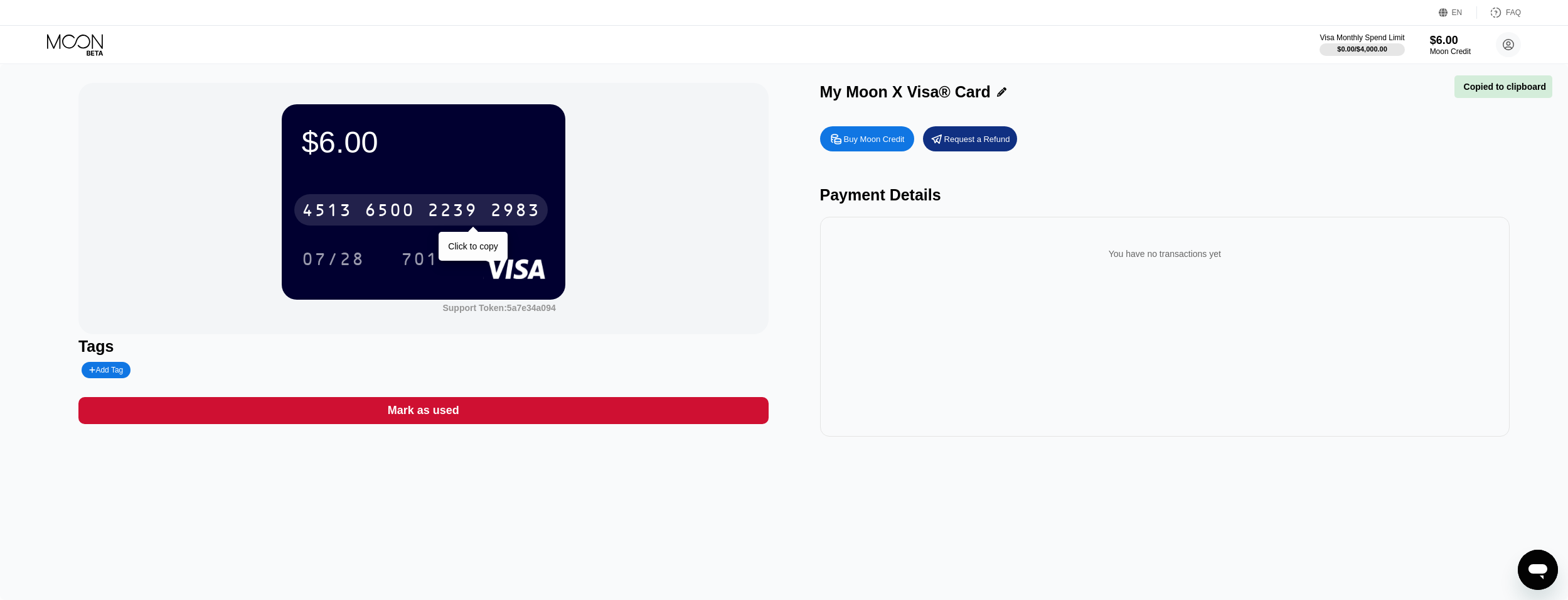
click at [483, 212] on div "[CREDIT_CARD_NUMBER]" at bounding box center [421, 209] width 254 height 32
click at [483, 212] on div "* * * * * * * * * * * * 2983" at bounding box center [421, 209] width 254 height 32
